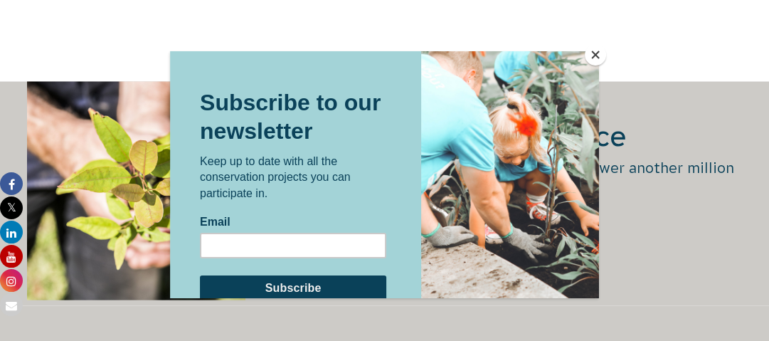
scroll to position [2027, 0]
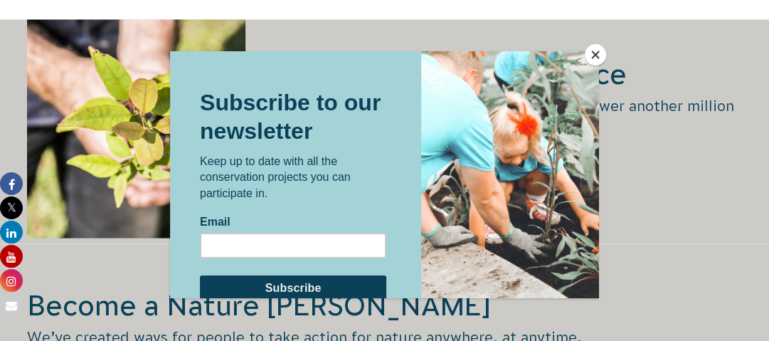
click at [595, 53] on button "Close" at bounding box center [595, 54] width 21 height 21
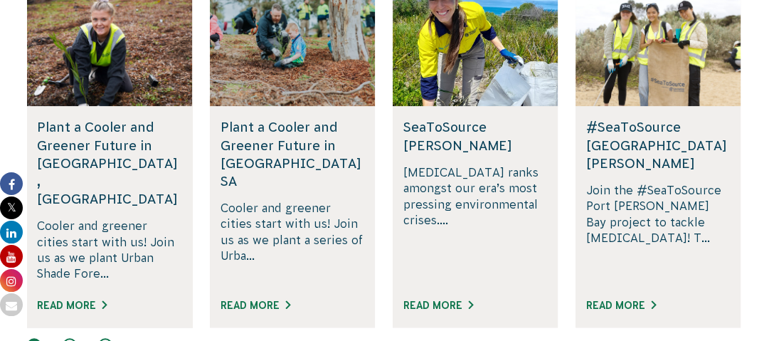
scroll to position [1126, 0]
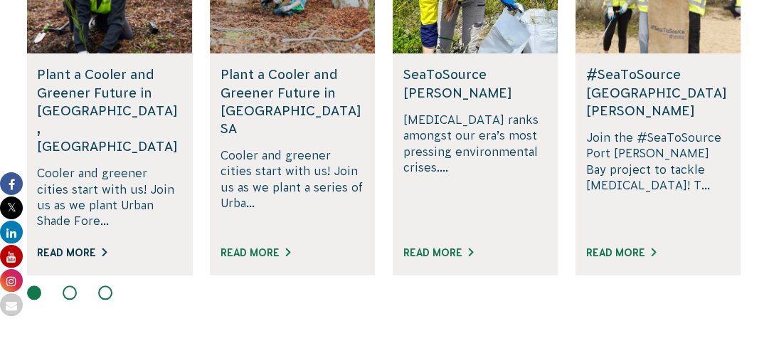
click at [94, 247] on link "Read More" at bounding box center [72, 252] width 70 height 11
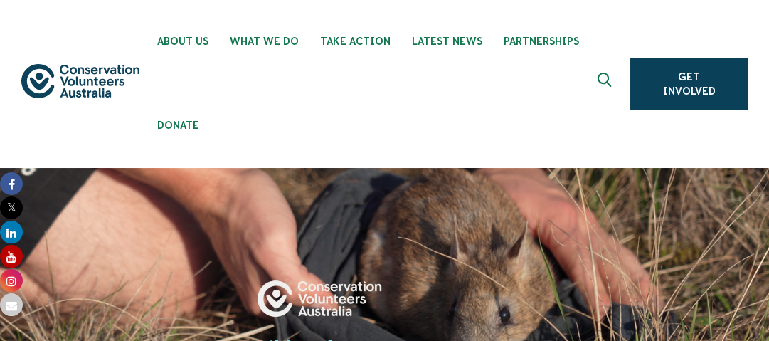
drag, startPoint x: 772, startPoint y: 16, endPoint x: 722, endPoint y: -69, distance: 98.9
